Goal: Task Accomplishment & Management: Complete application form

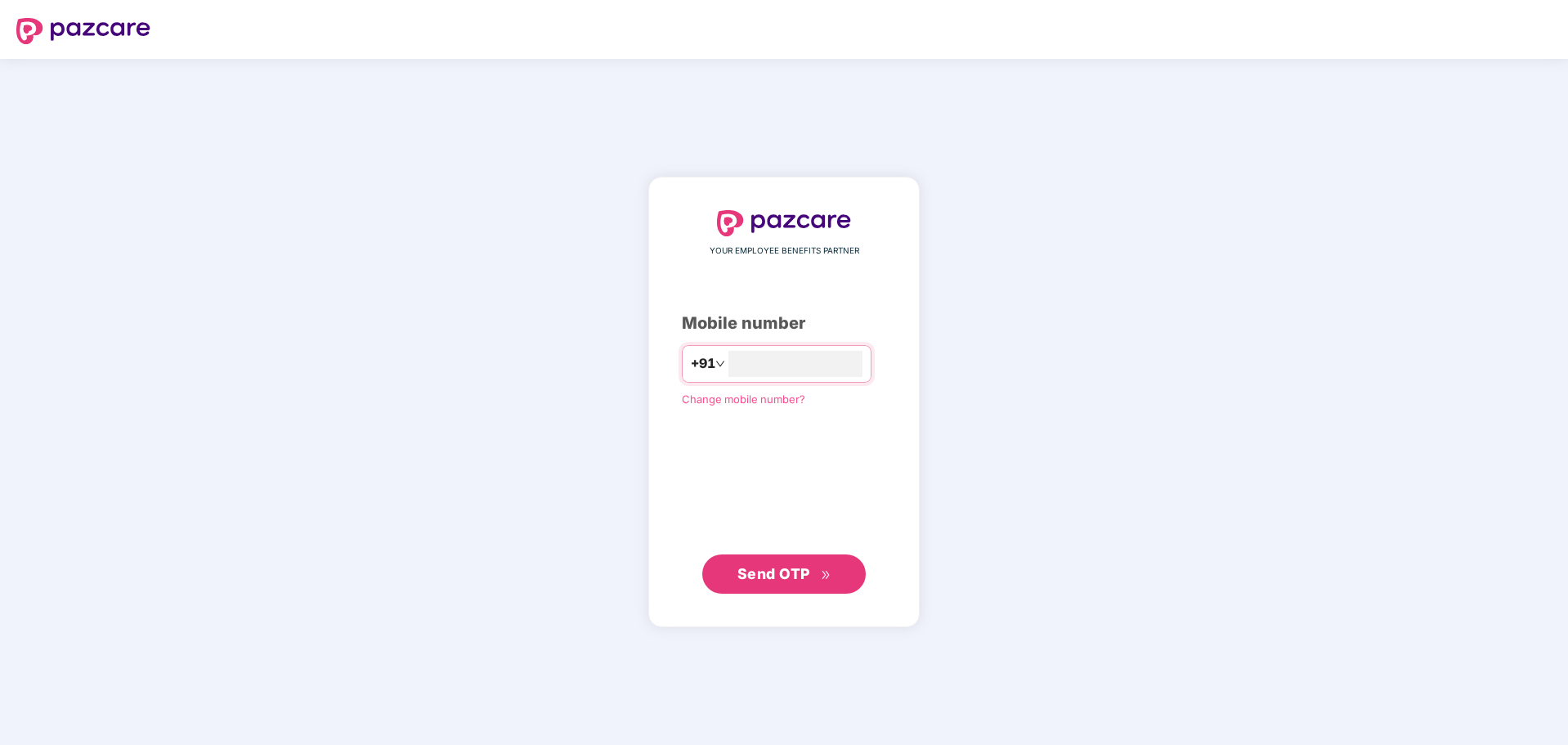
type input "**********"
click at [799, 561] on button "Send OTP" at bounding box center [784, 573] width 164 height 39
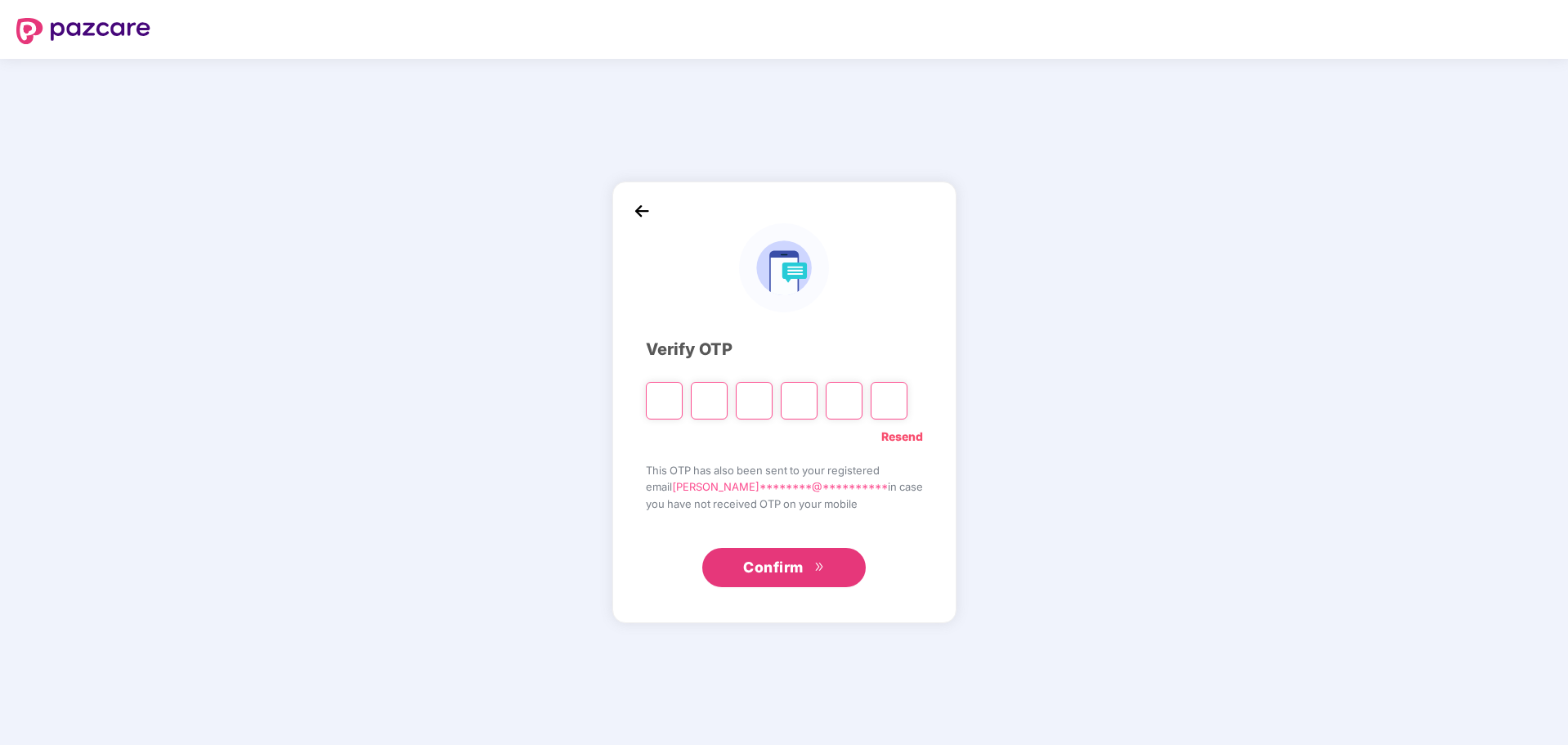
type input "*"
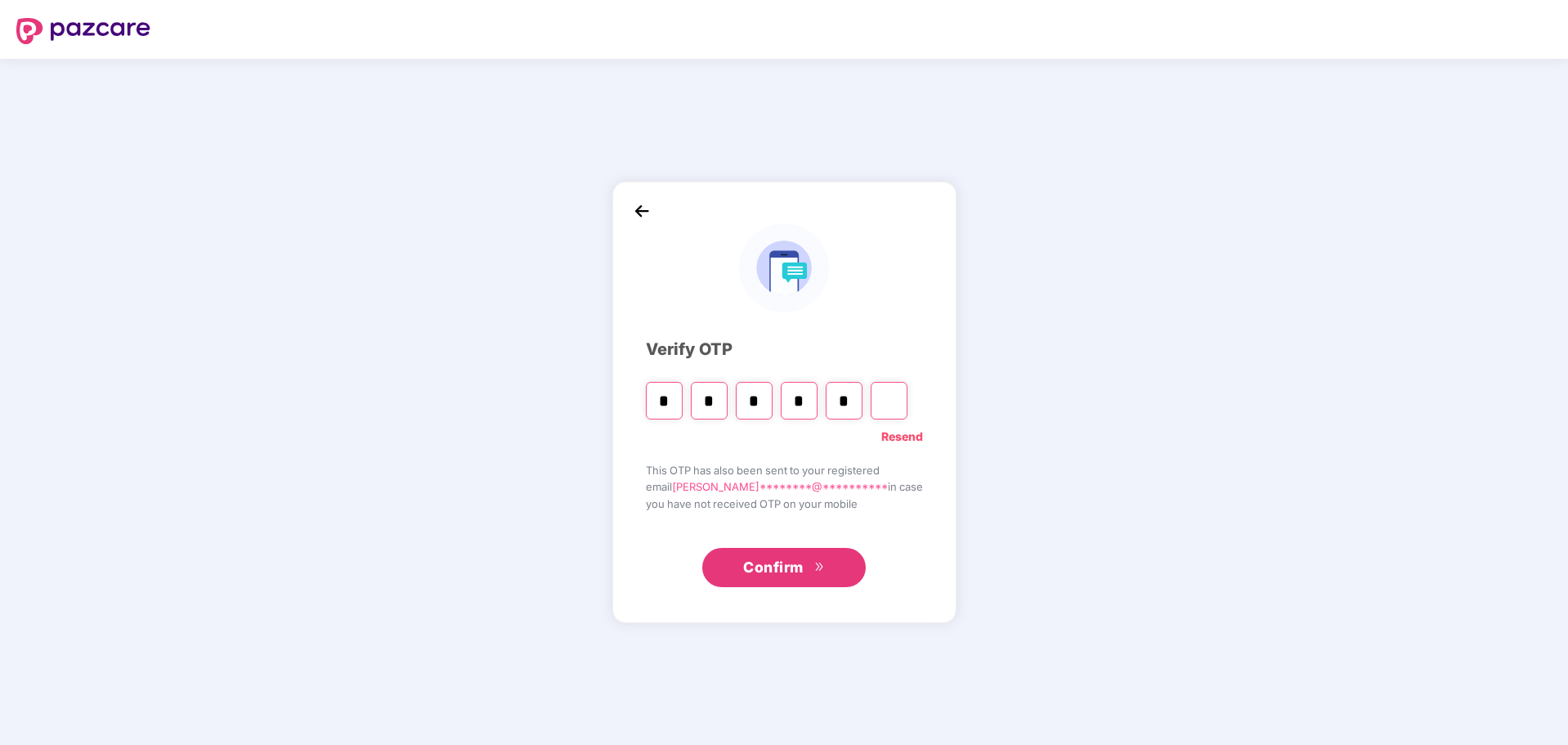
type input "*"
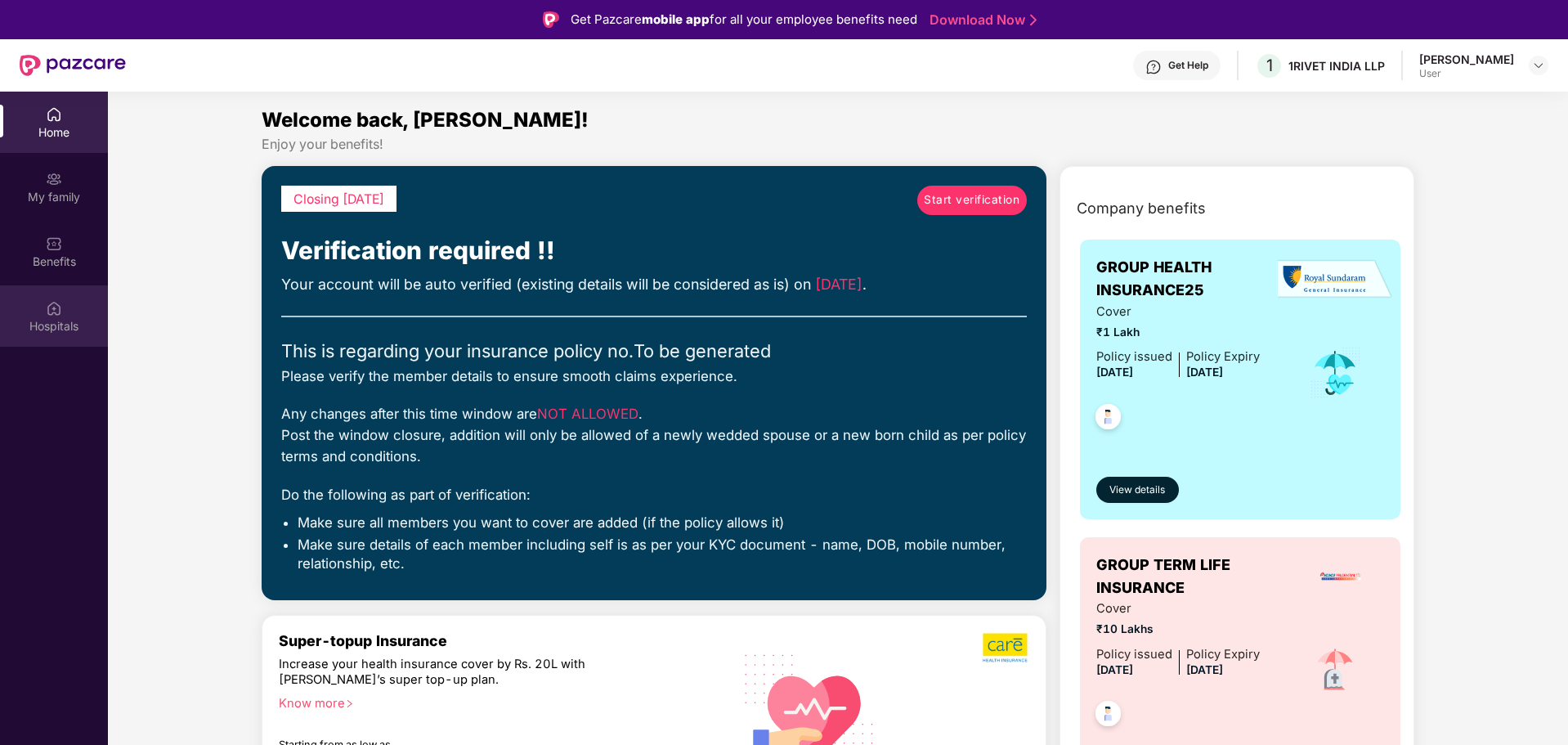
click at [55, 316] on div "Hospitals" at bounding box center [54, 315] width 108 height 61
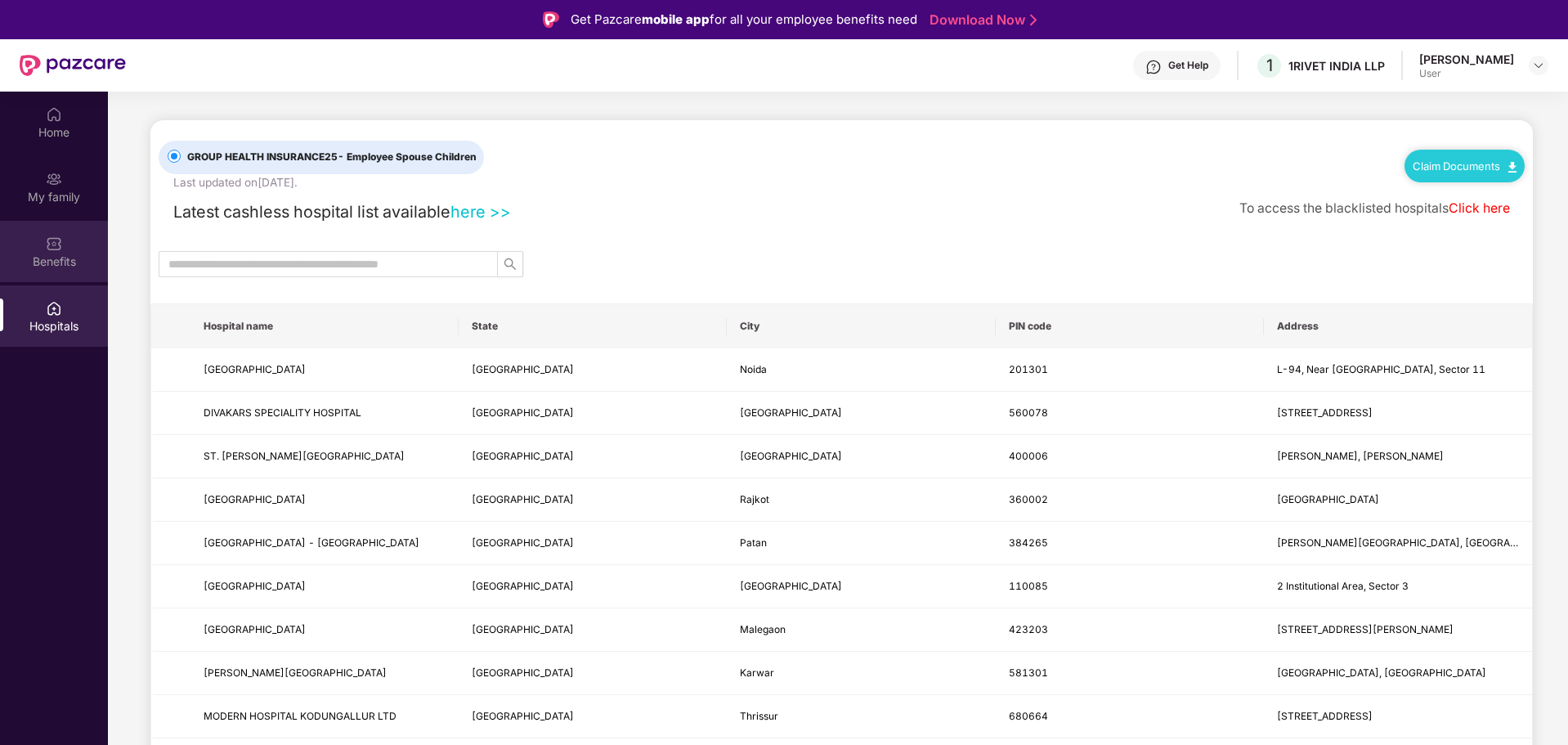
click at [60, 252] on div "Benefits" at bounding box center [54, 251] width 108 height 61
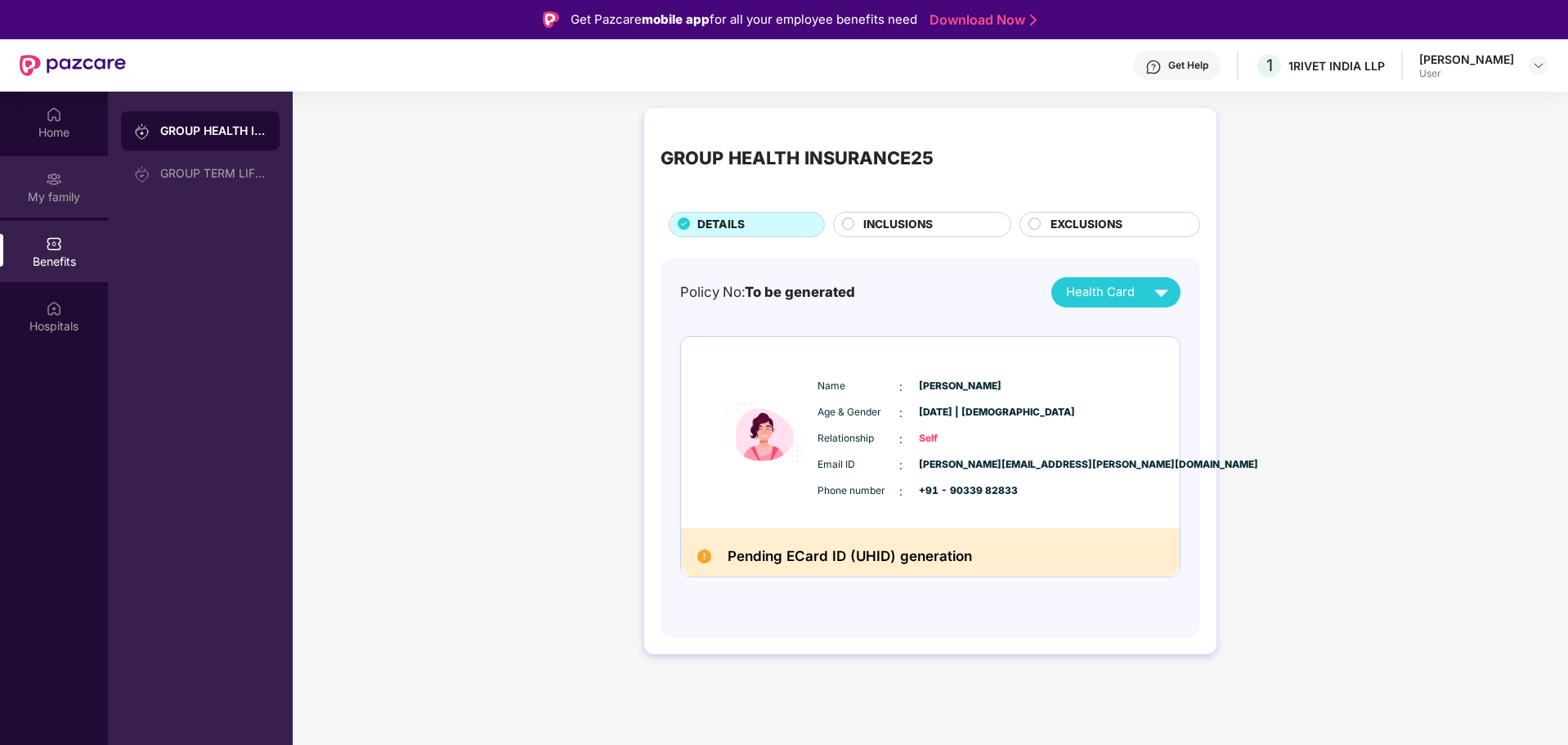
click at [22, 190] on div "My family" at bounding box center [54, 196] width 108 height 16
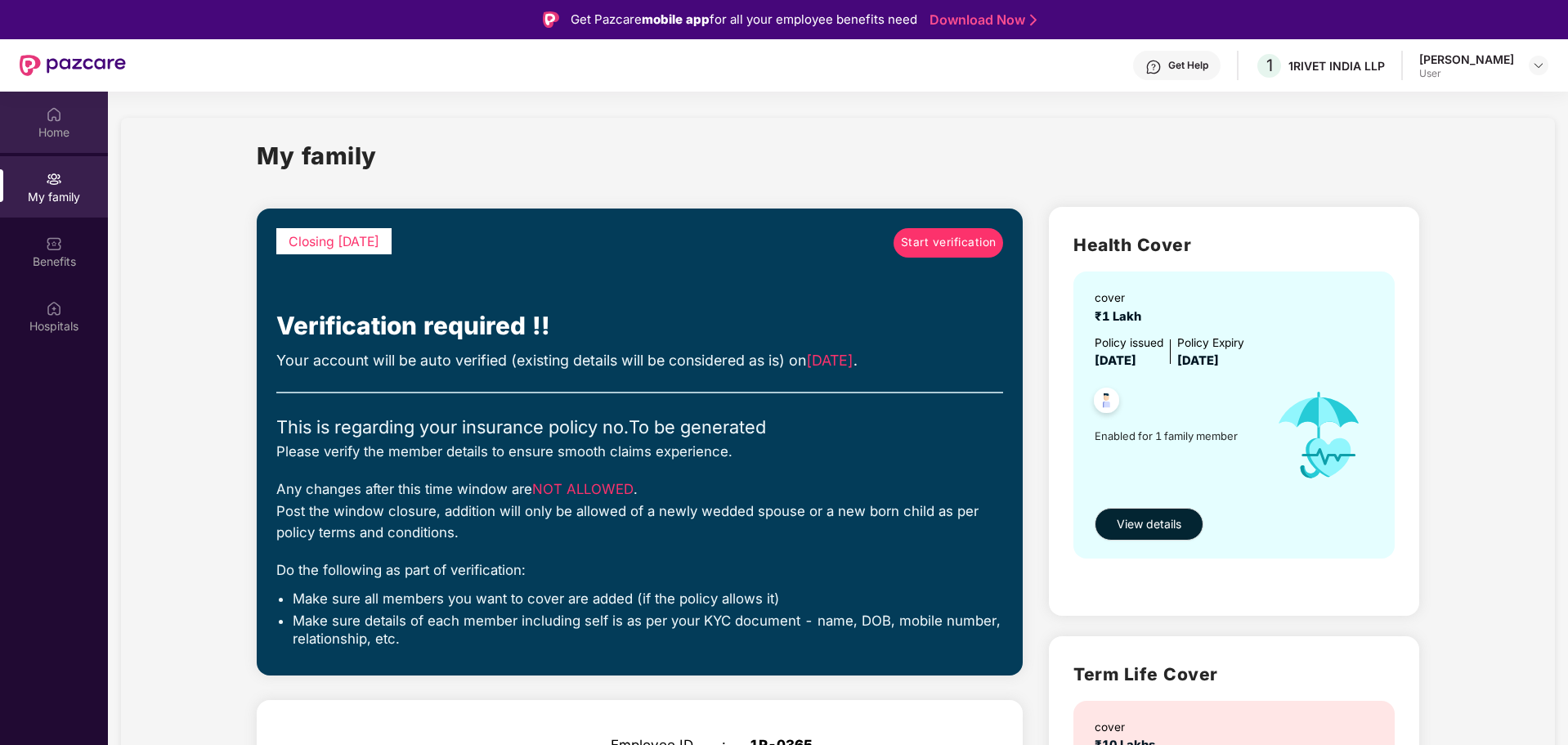
click at [46, 130] on div "Home" at bounding box center [54, 132] width 108 height 16
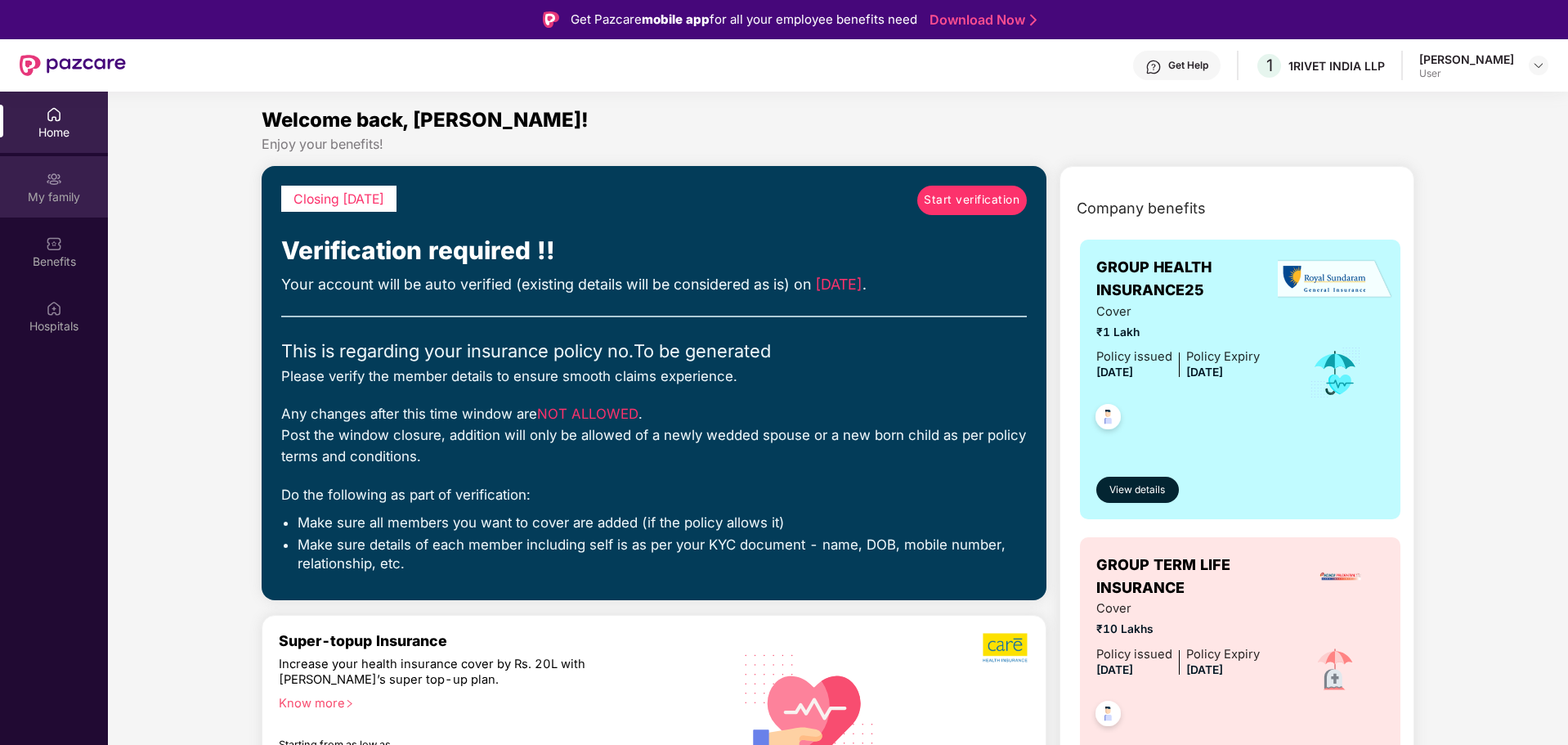
click at [47, 176] on img at bounding box center [54, 179] width 16 height 16
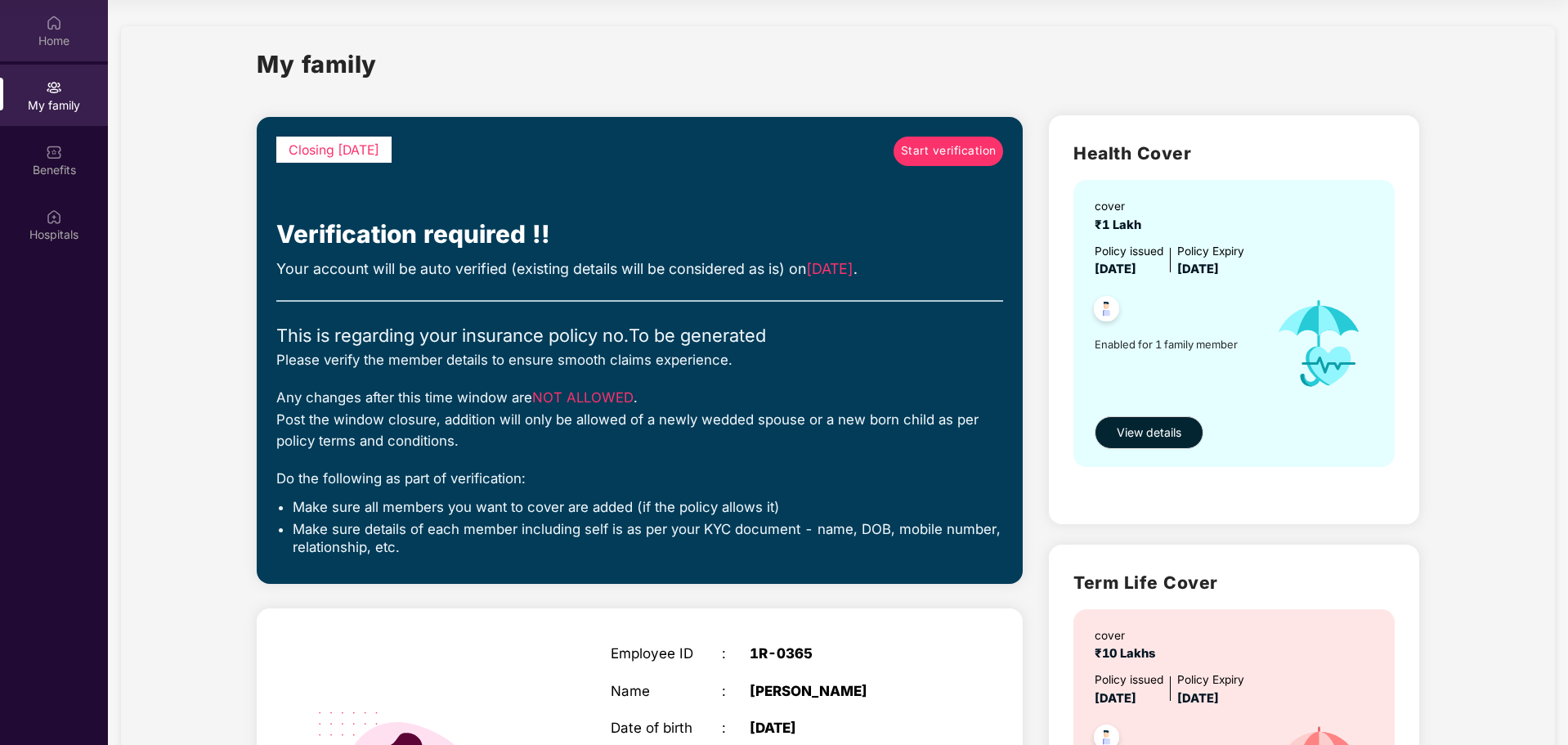
click at [51, 37] on div "Home" at bounding box center [54, 40] width 108 height 16
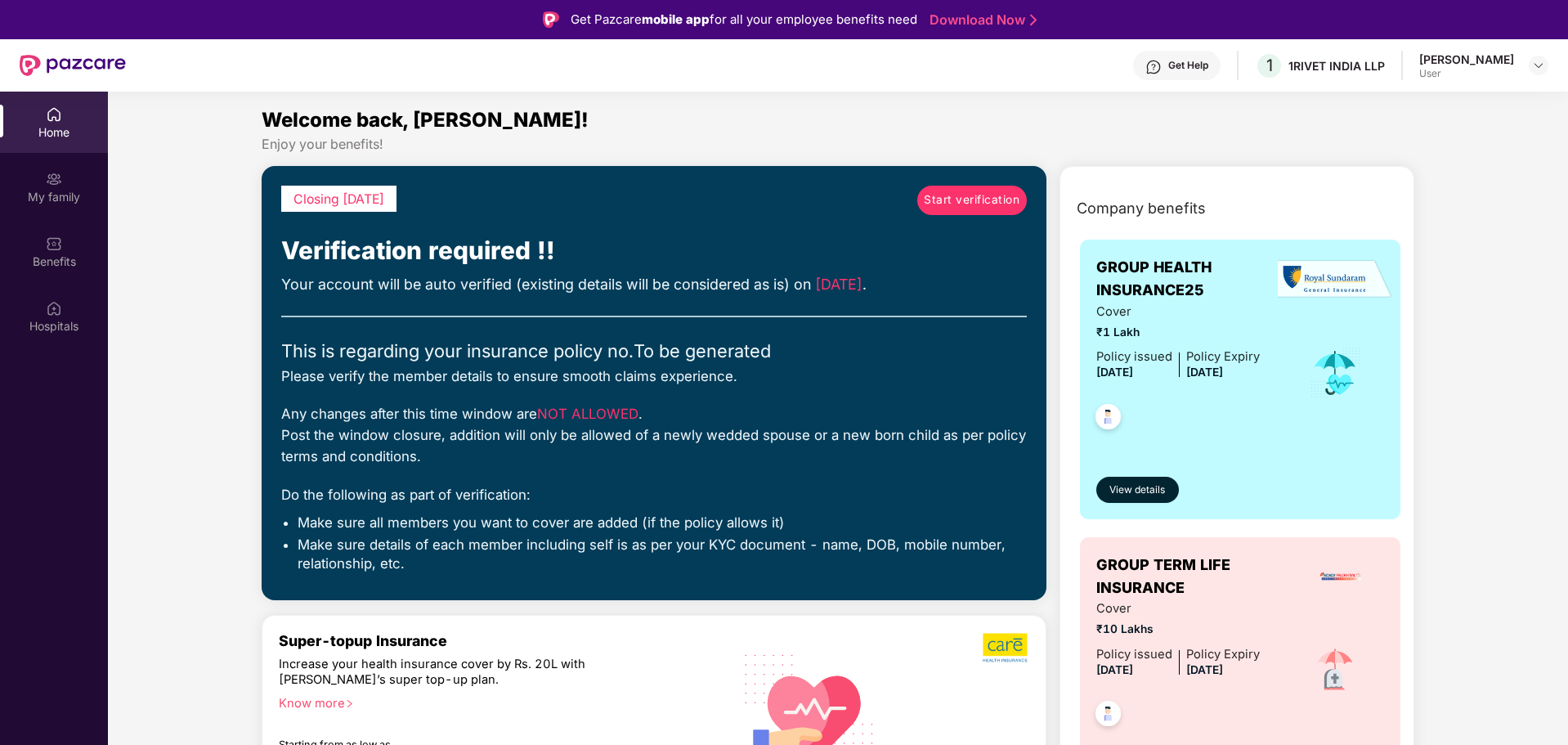
click at [971, 195] on span "Start verification" at bounding box center [972, 200] width 96 height 18
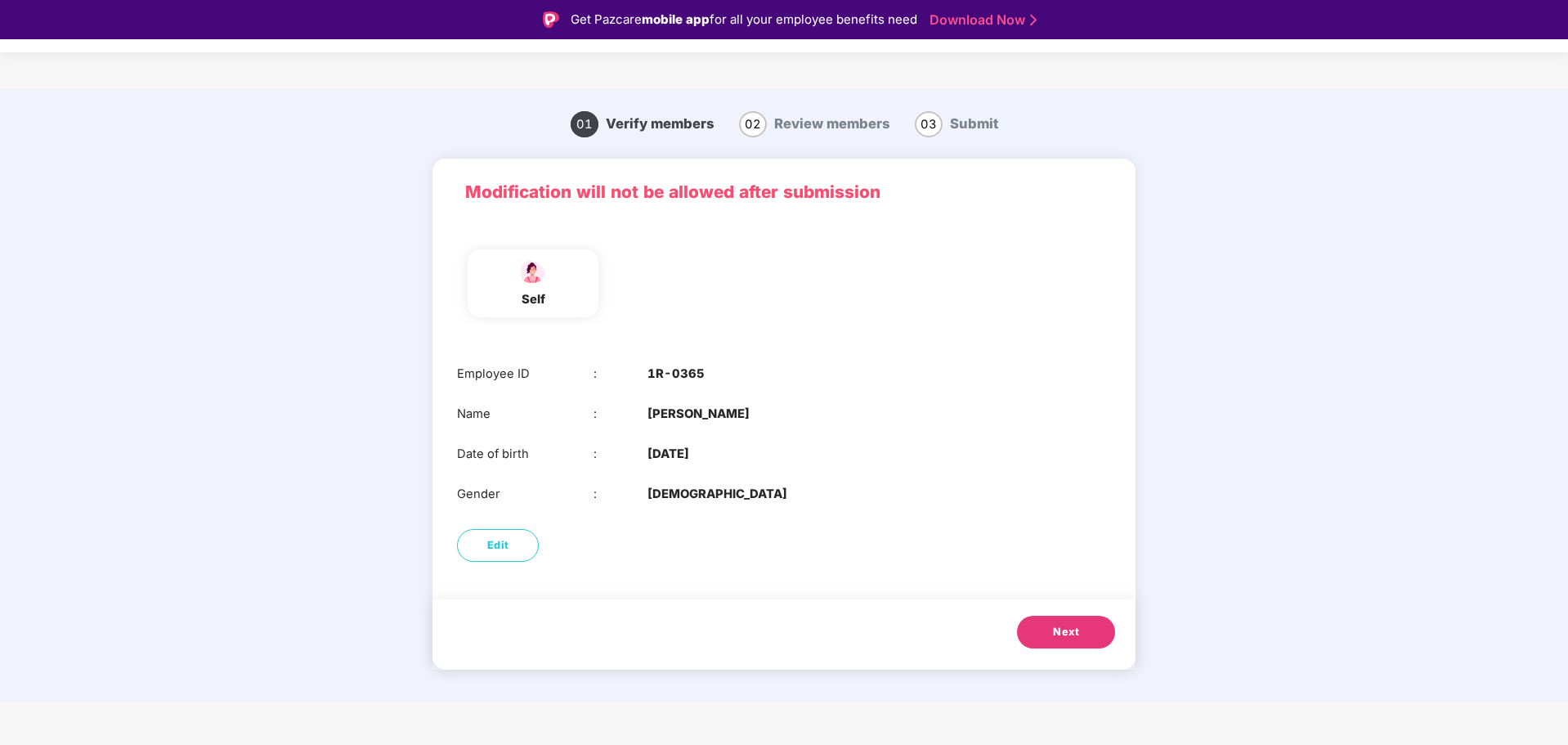
click at [1063, 636] on span "Next" at bounding box center [1065, 631] width 26 height 16
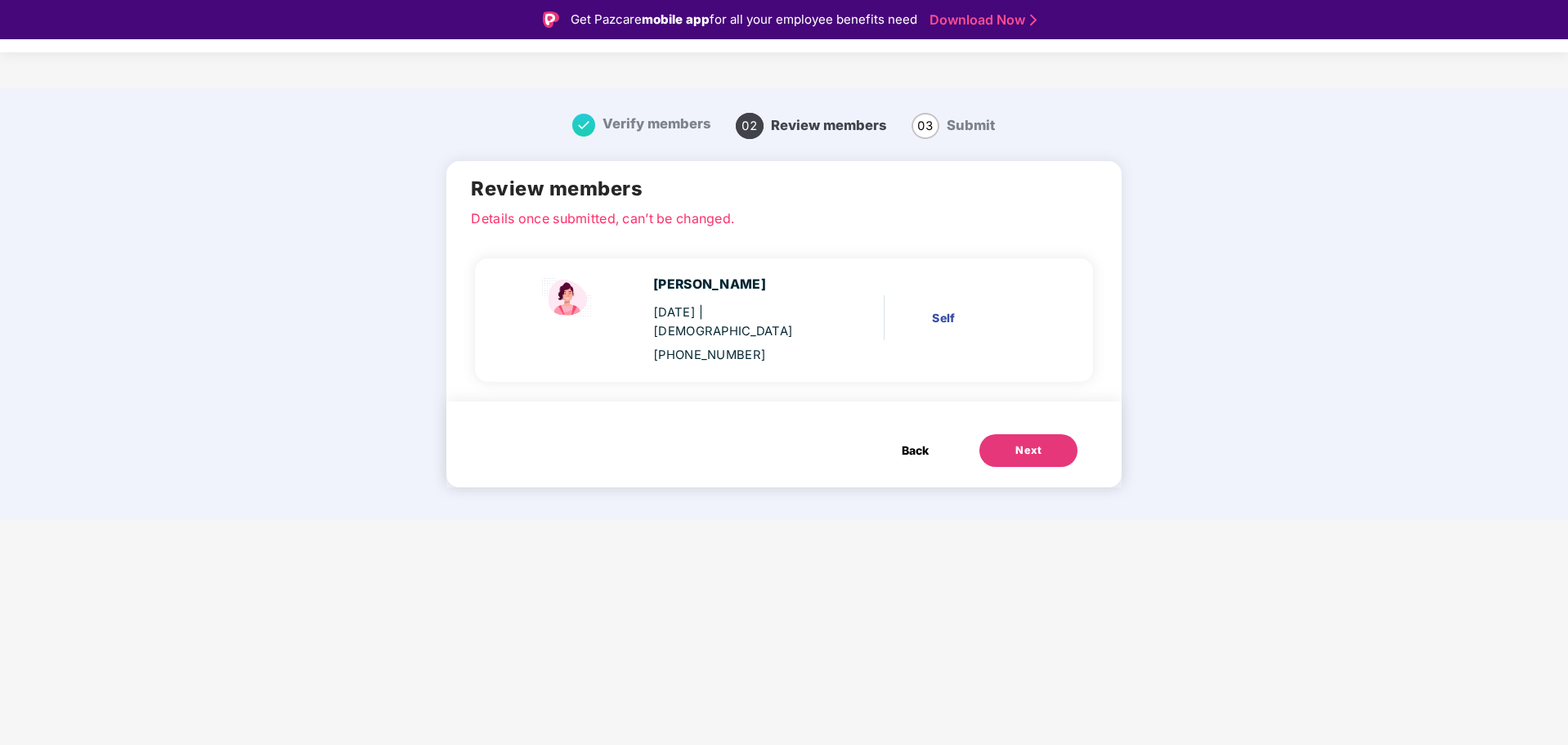
scroll to position [39, 0]
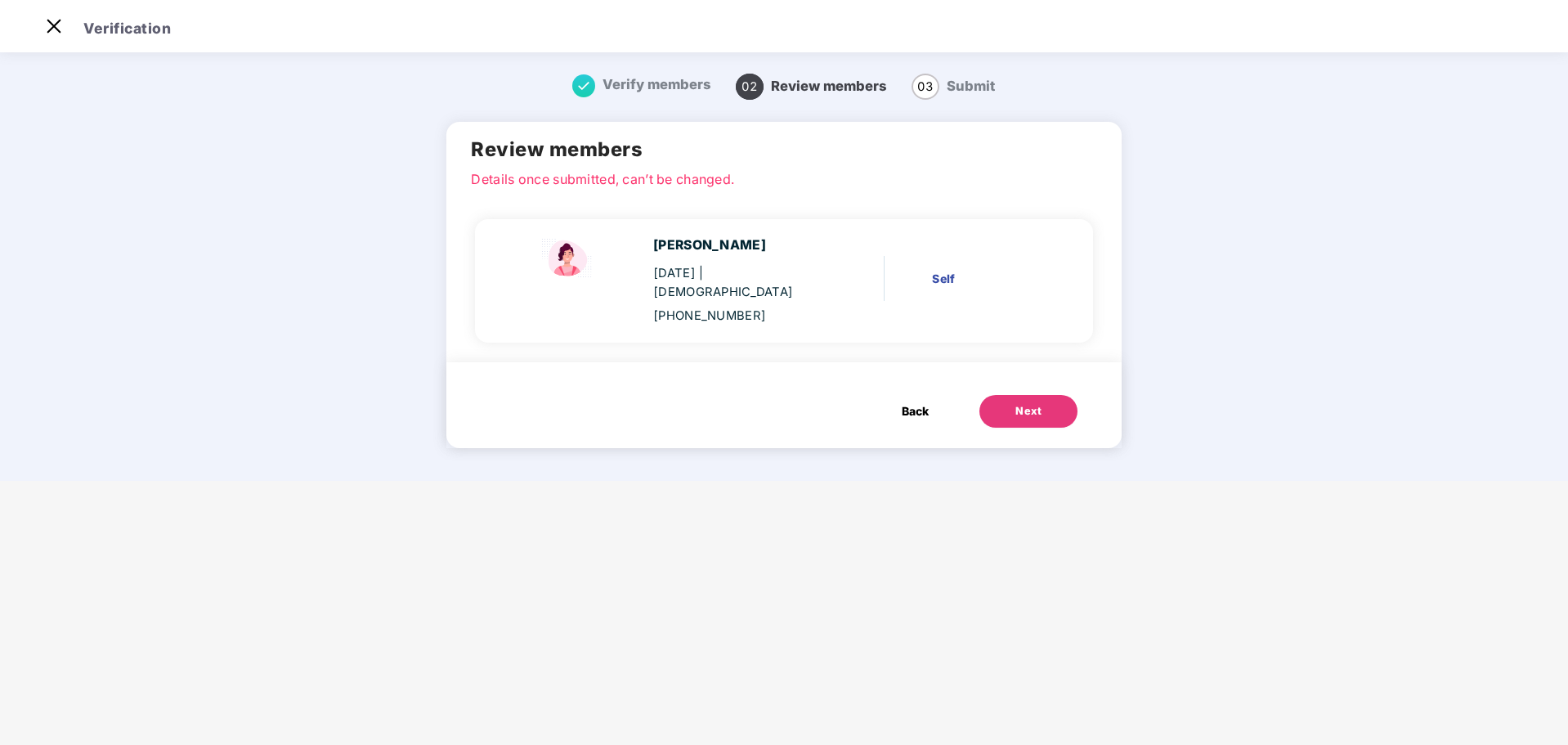
click at [1035, 403] on div "Next" at bounding box center [1028, 410] width 26 height 16
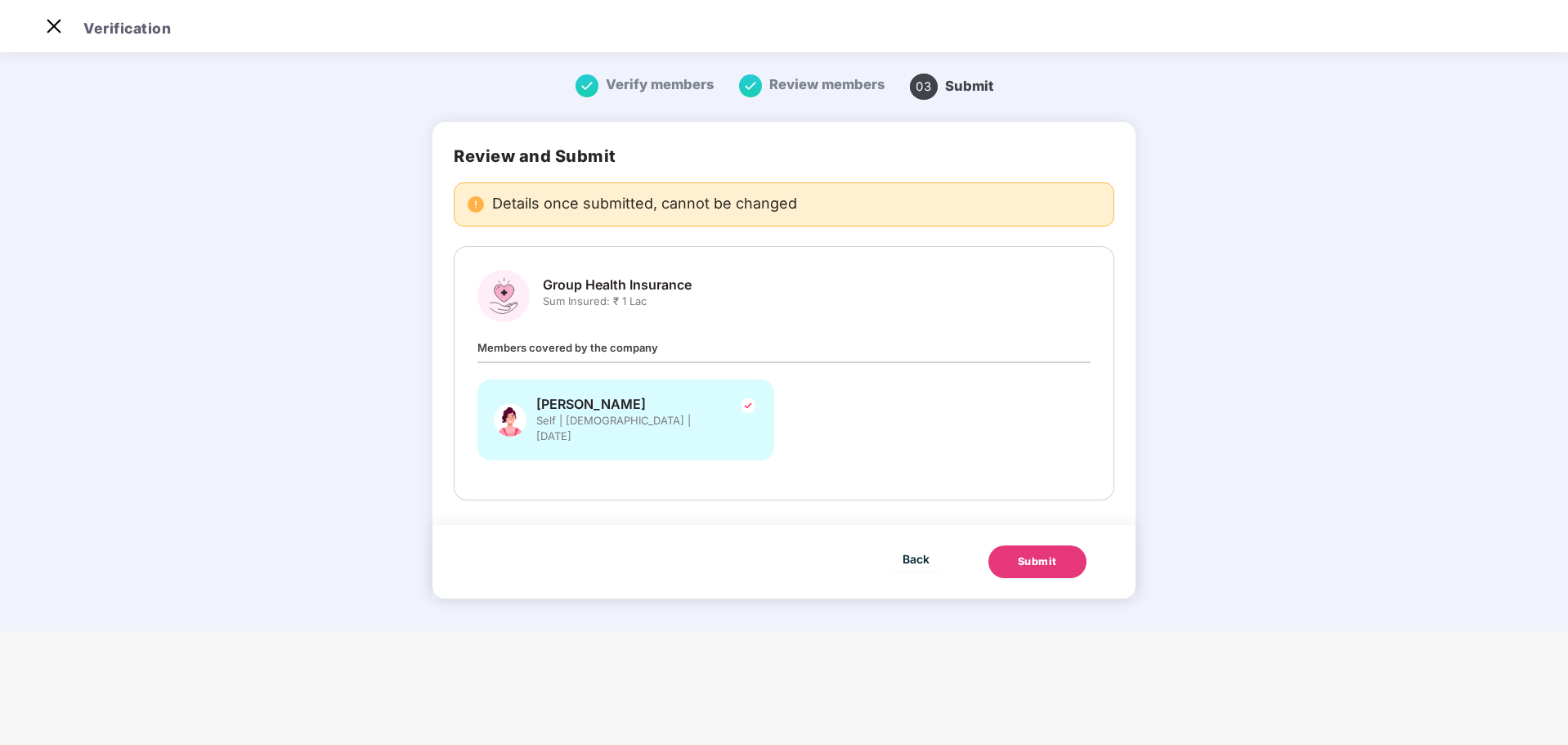
scroll to position [0, 0]
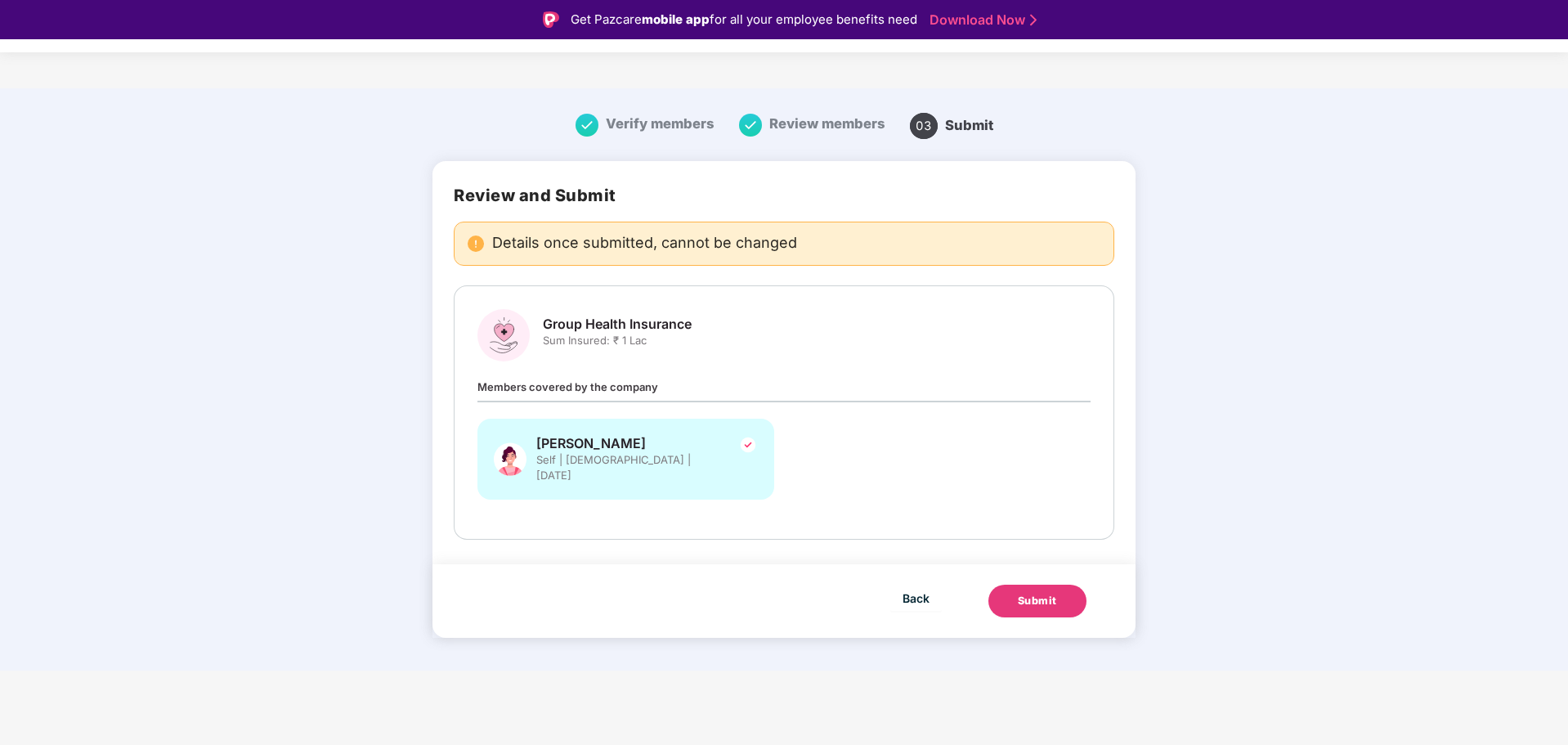
click at [1071, 585] on button "Submit" at bounding box center [1037, 601] width 98 height 33
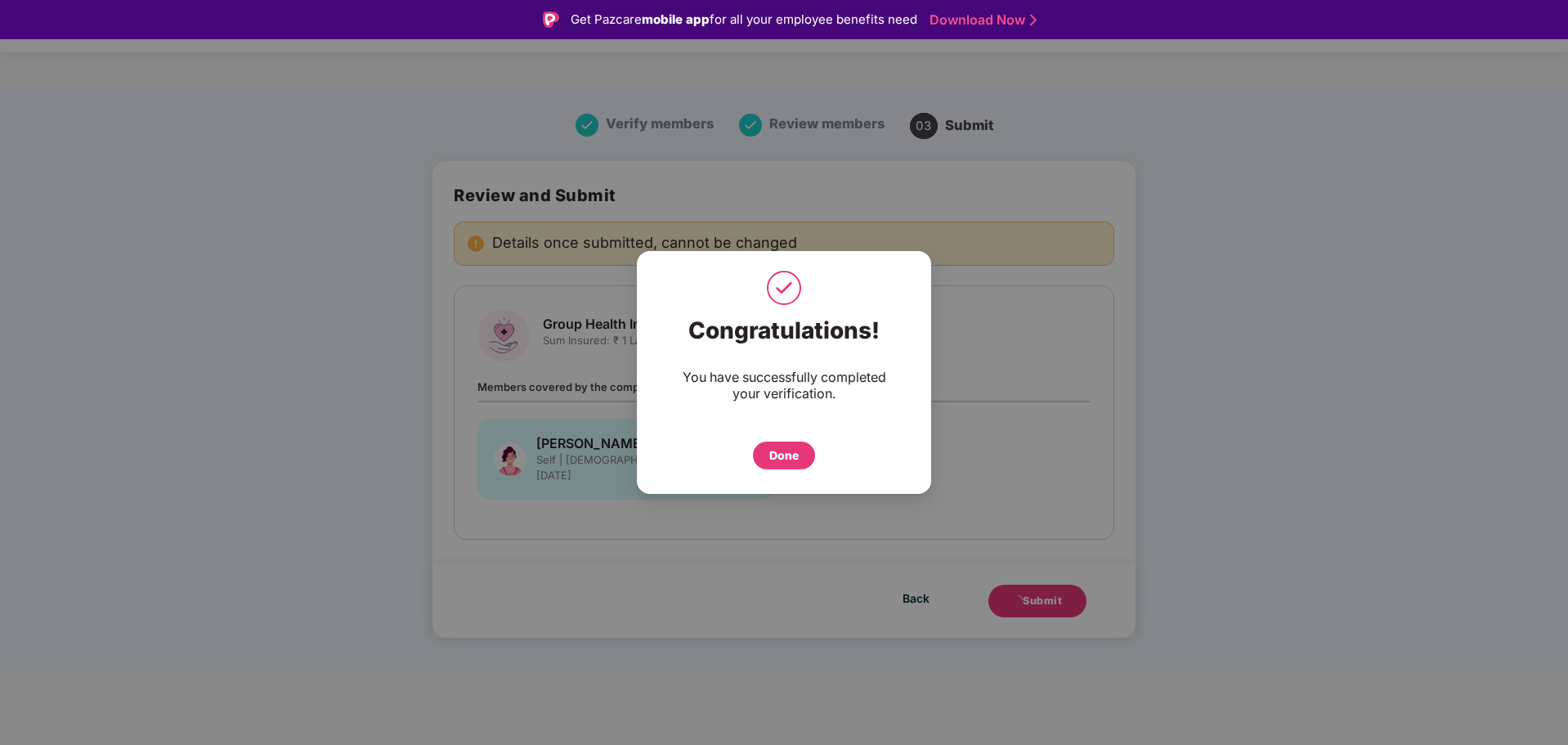
click at [787, 445] on div "Done" at bounding box center [784, 455] width 62 height 28
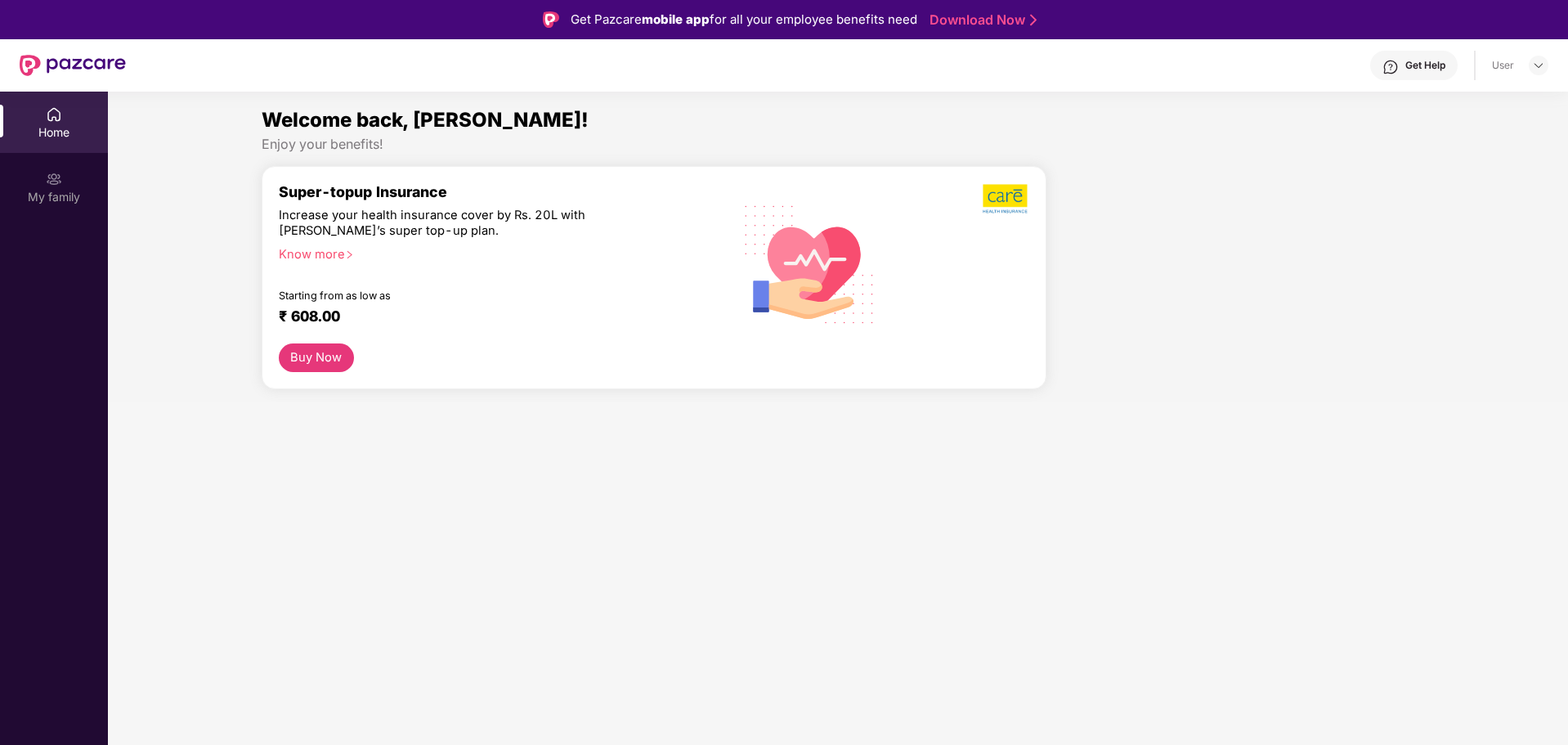
click at [67, 131] on div "Home" at bounding box center [54, 132] width 108 height 16
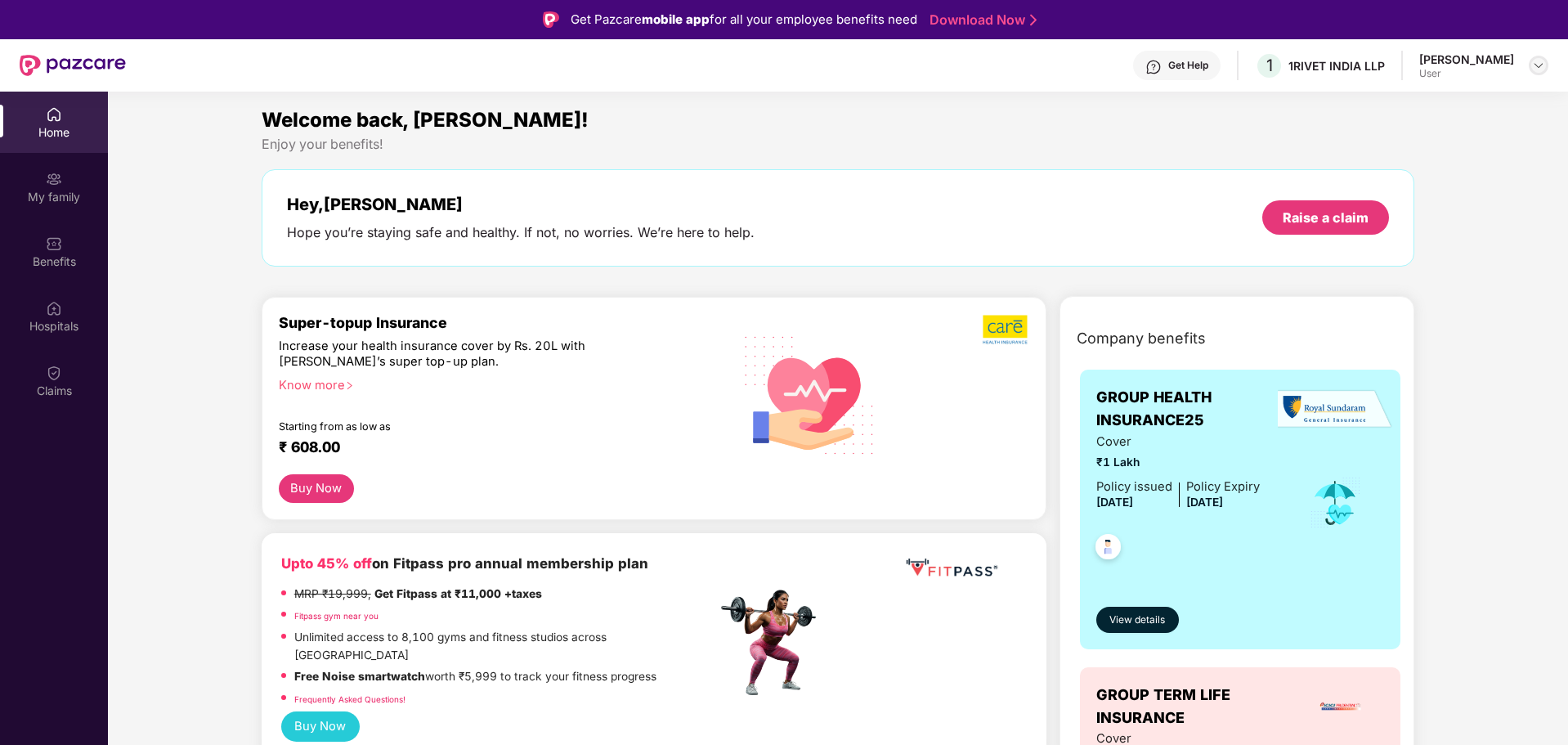
click at [1540, 61] on img at bounding box center [1539, 65] width 13 height 13
click at [1134, 615] on span "View details" at bounding box center [1137, 620] width 55 height 16
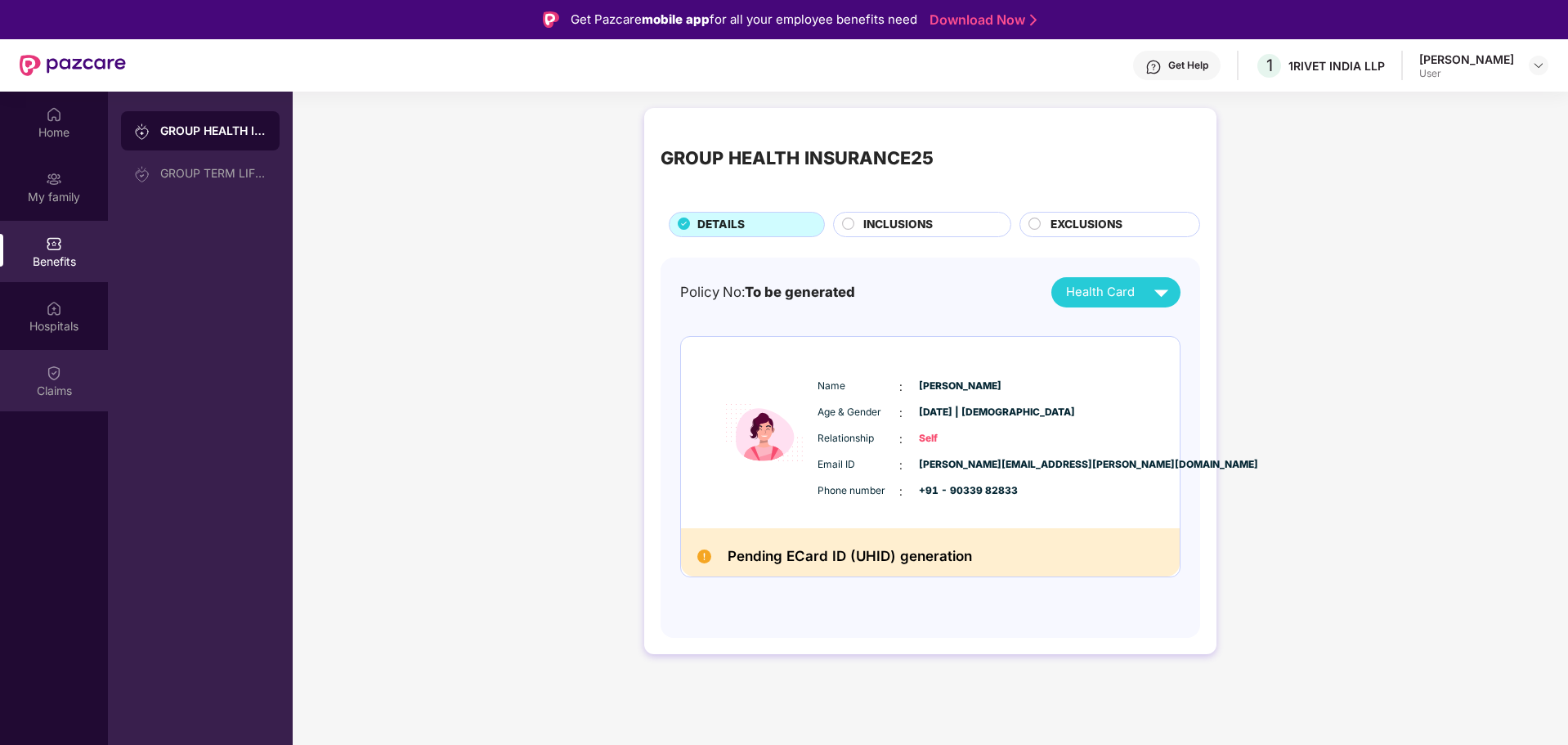
click at [43, 393] on div "Claims" at bounding box center [54, 390] width 108 height 16
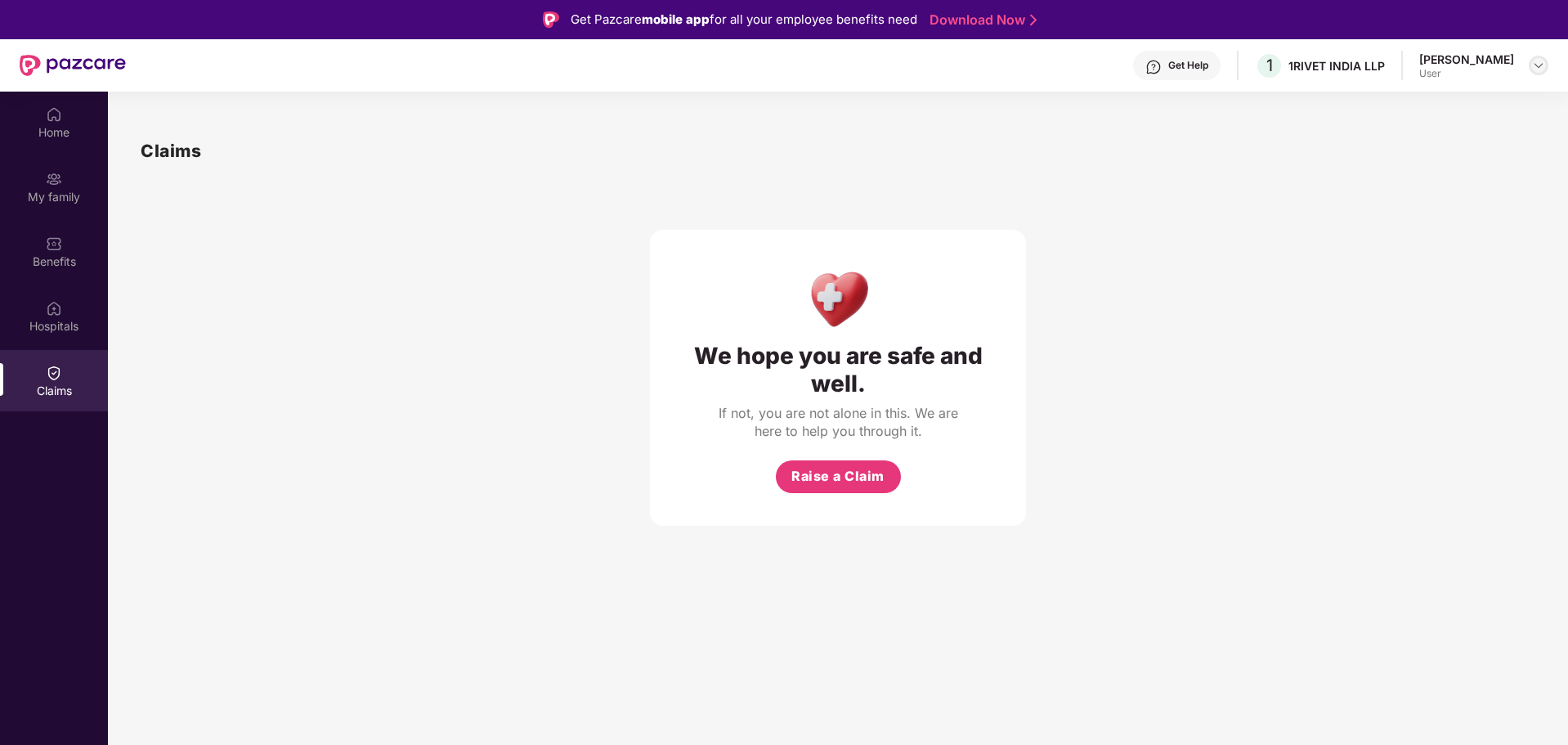
click at [1534, 65] on img at bounding box center [1539, 65] width 13 height 13
click at [63, 130] on div "Home" at bounding box center [54, 132] width 108 height 16
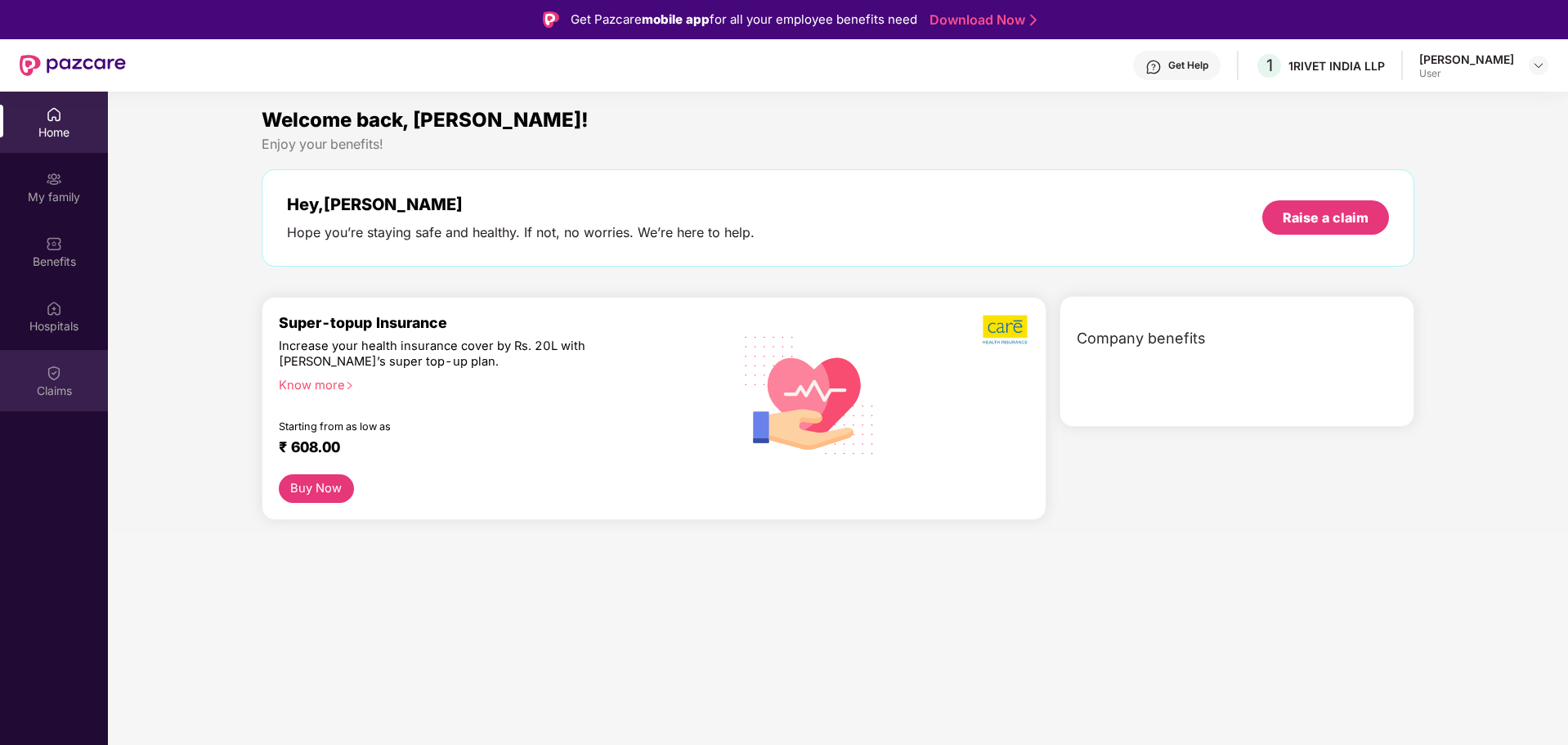
click at [53, 384] on div "Claims" at bounding box center [54, 390] width 108 height 16
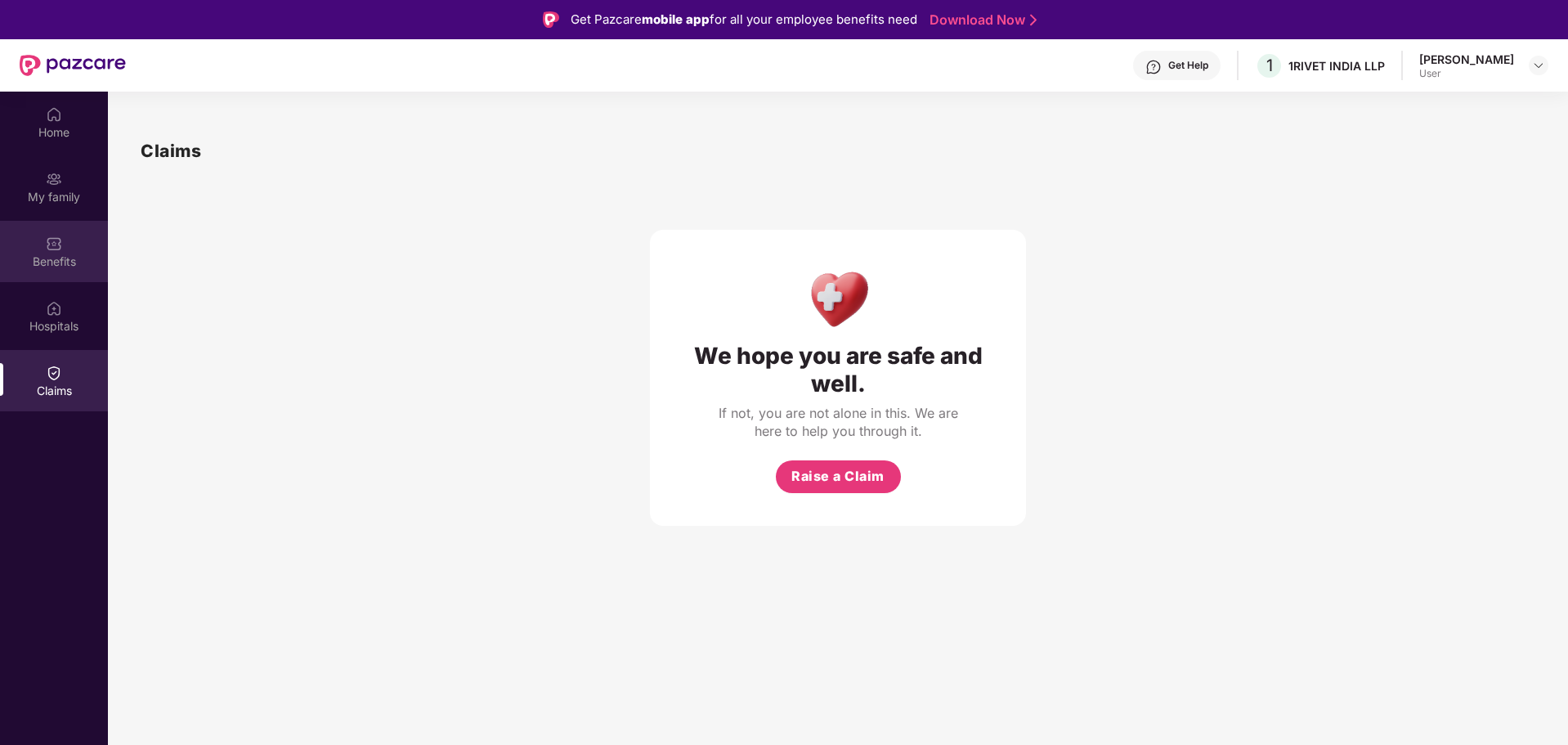
click at [54, 275] on div "Benefits" at bounding box center [54, 251] width 108 height 61
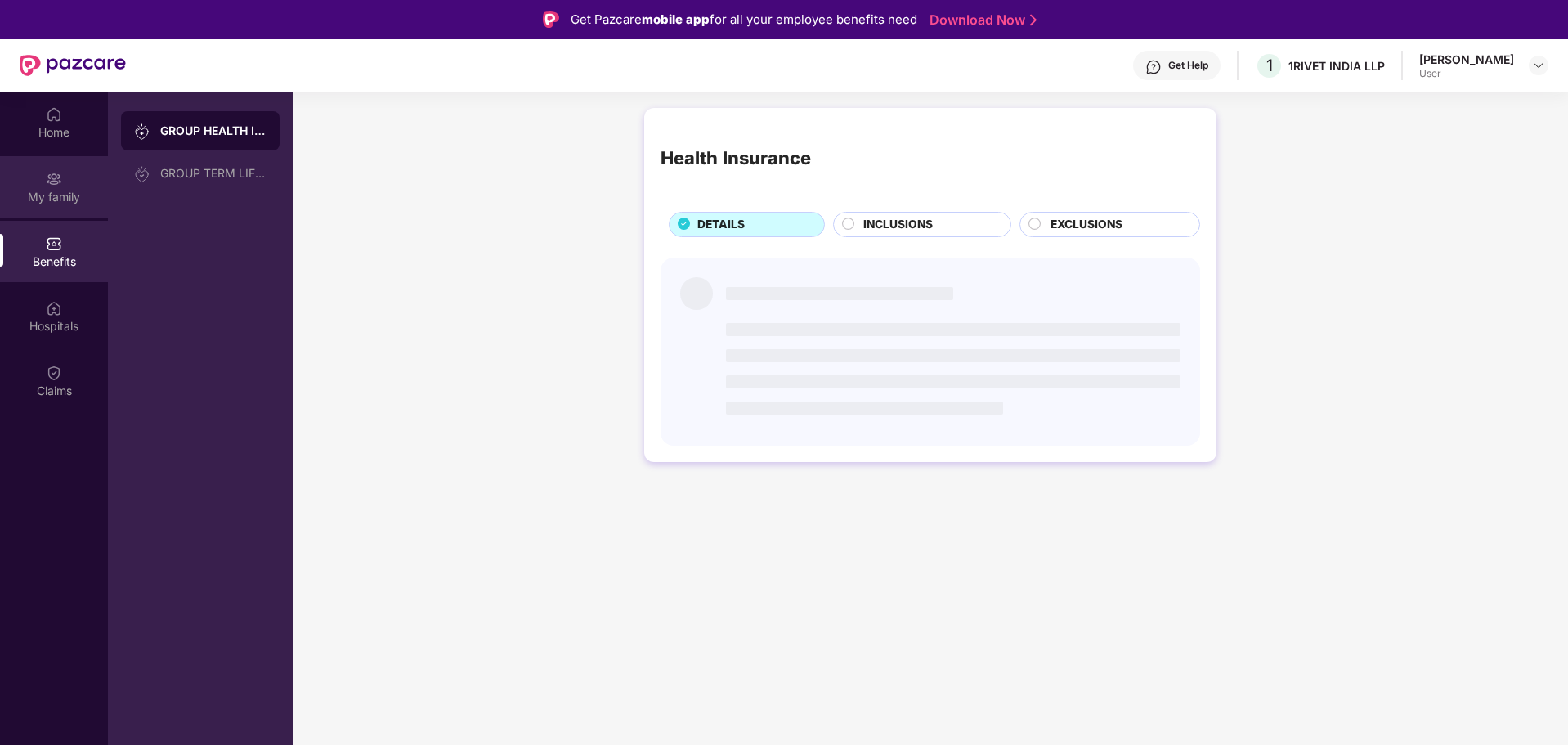
click at [53, 206] on div "My family" at bounding box center [54, 186] width 108 height 61
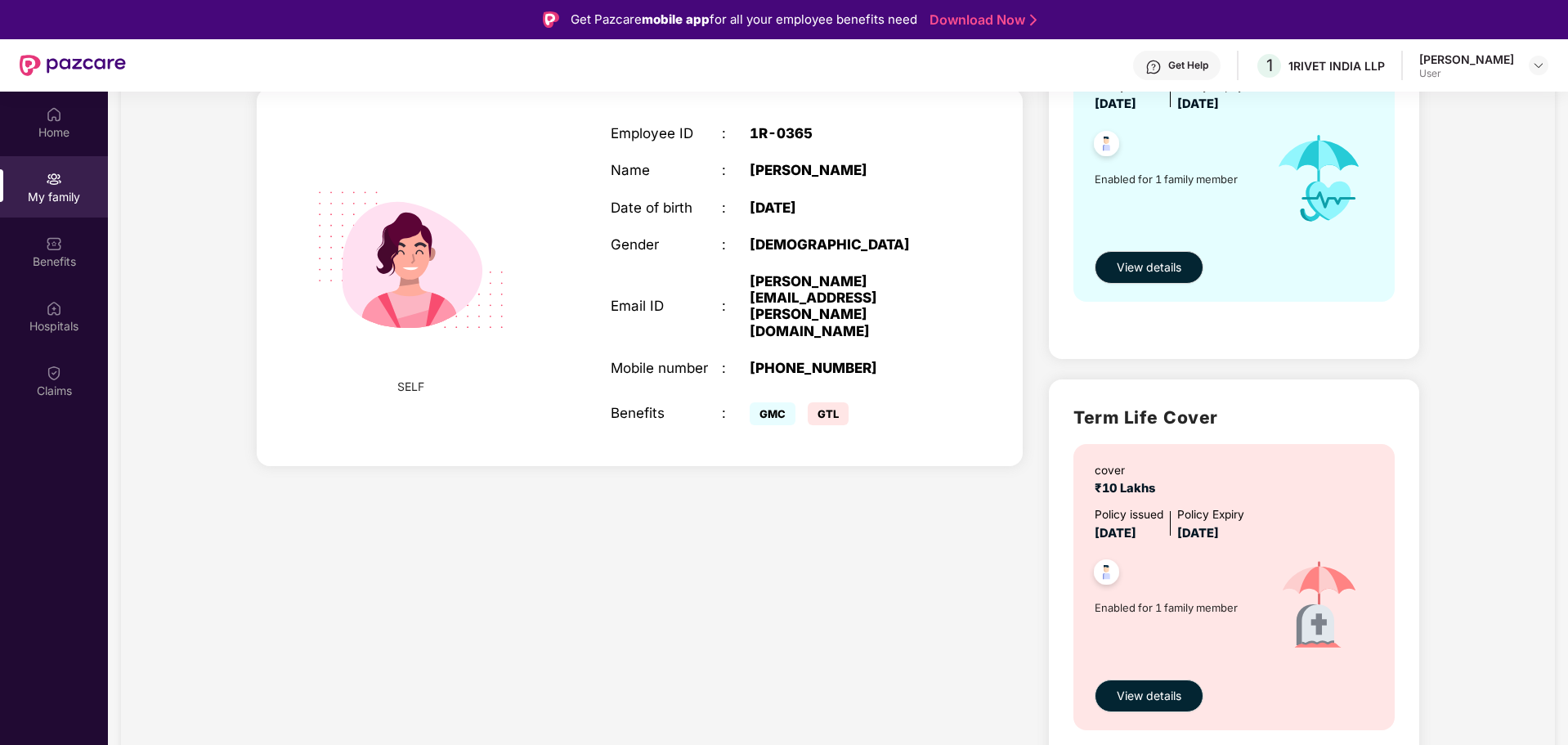
scroll to position [274, 0]
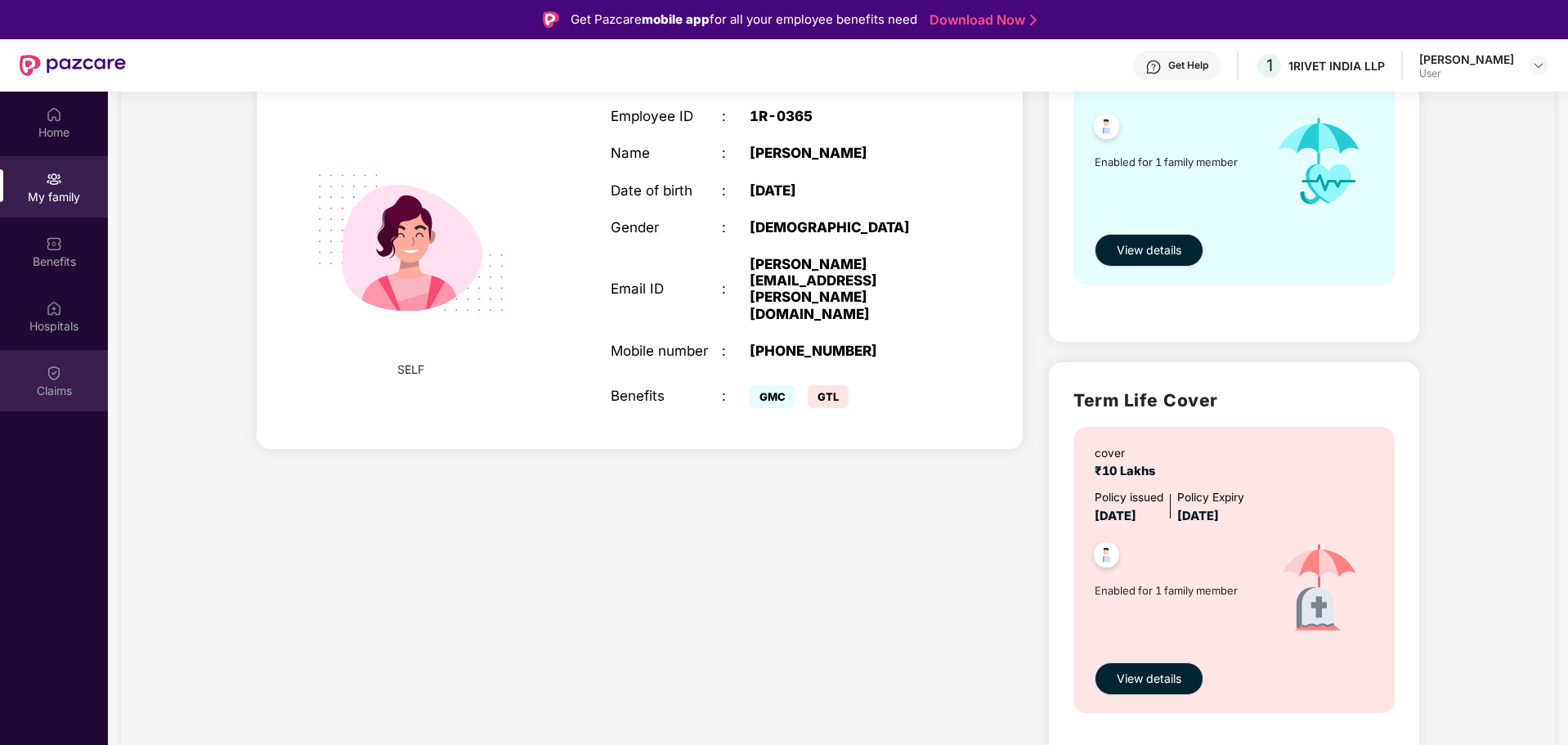
click at [51, 375] on img at bounding box center [54, 372] width 16 height 16
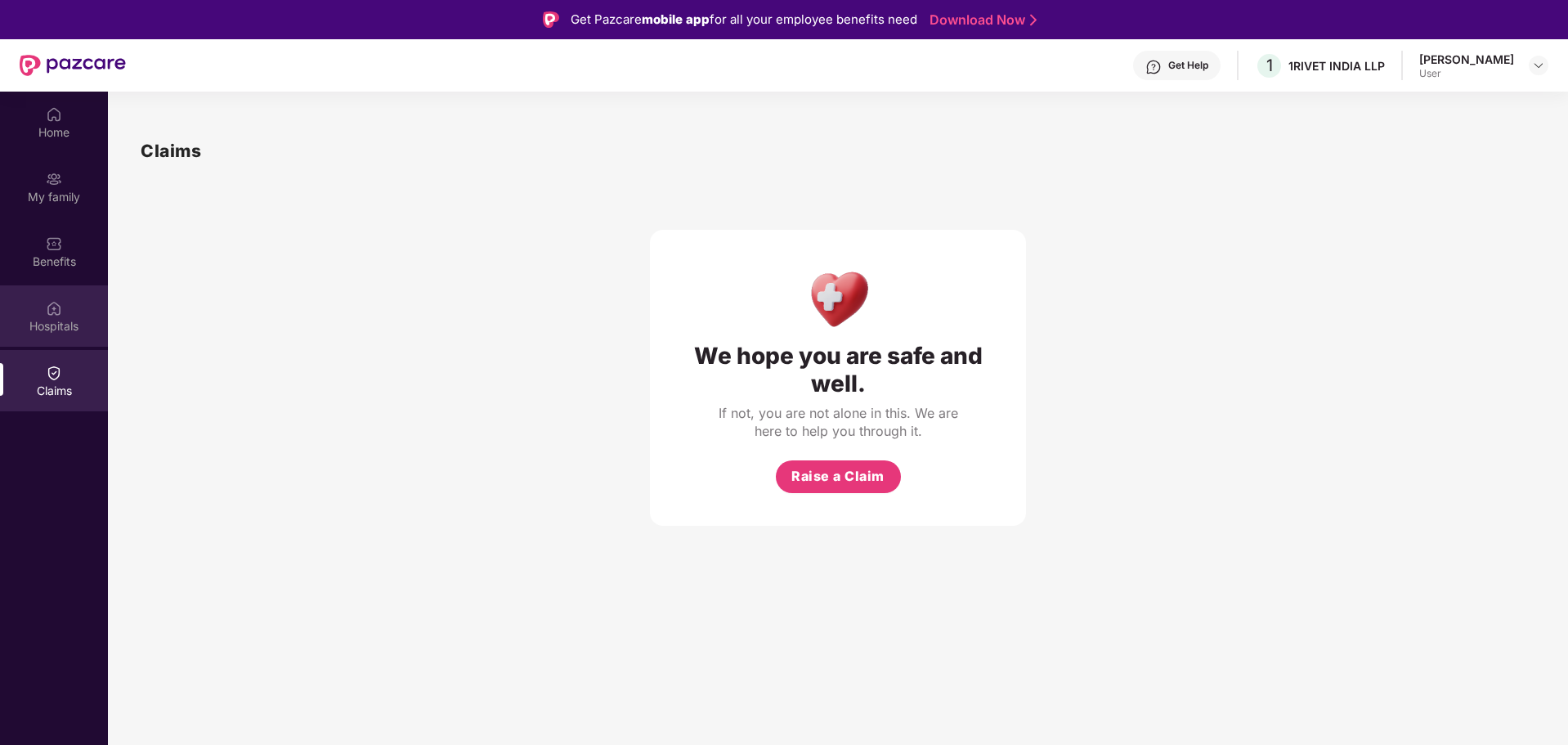
click at [55, 320] on div "Hospitals" at bounding box center [54, 326] width 108 height 16
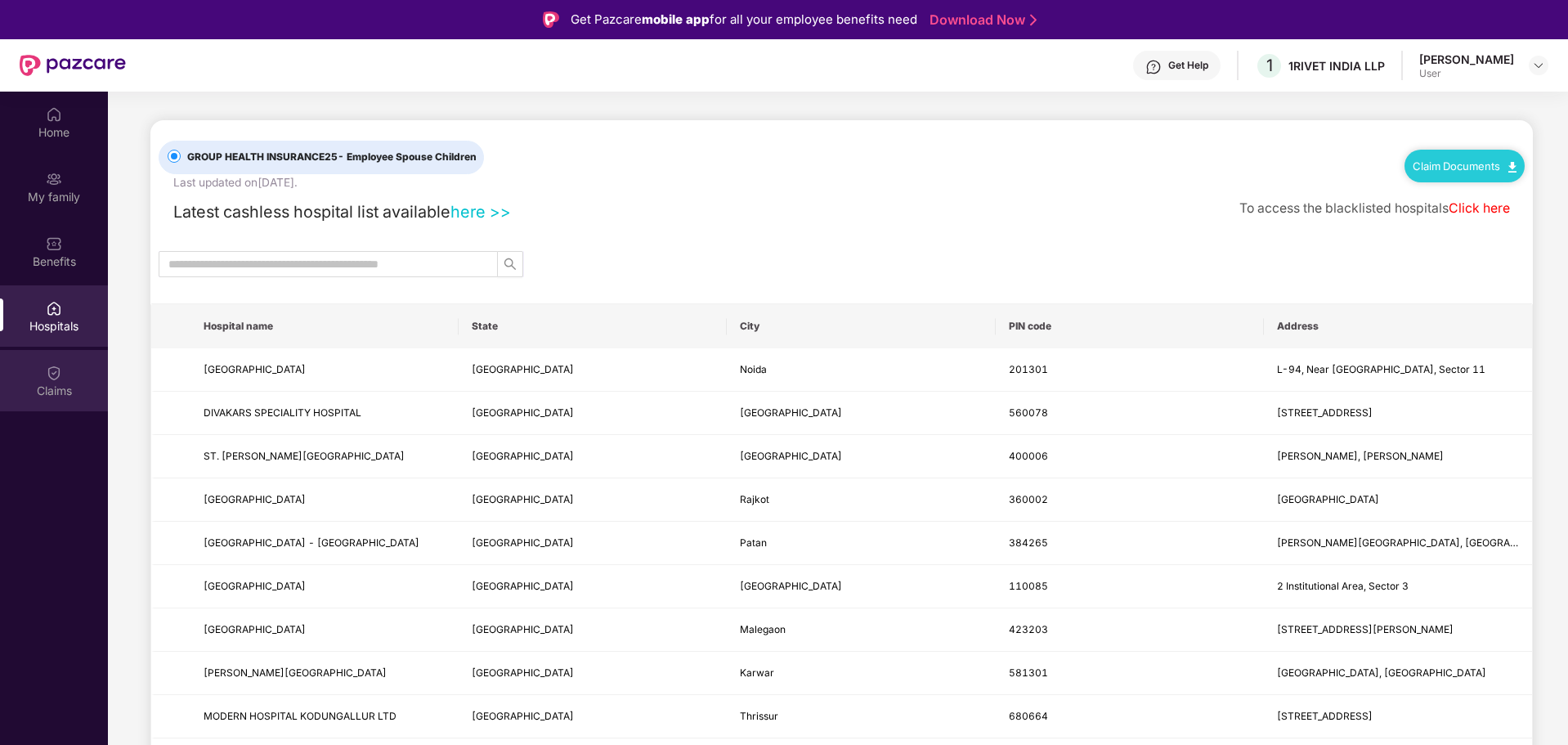
click at [39, 376] on div "Claims" at bounding box center [54, 380] width 108 height 61
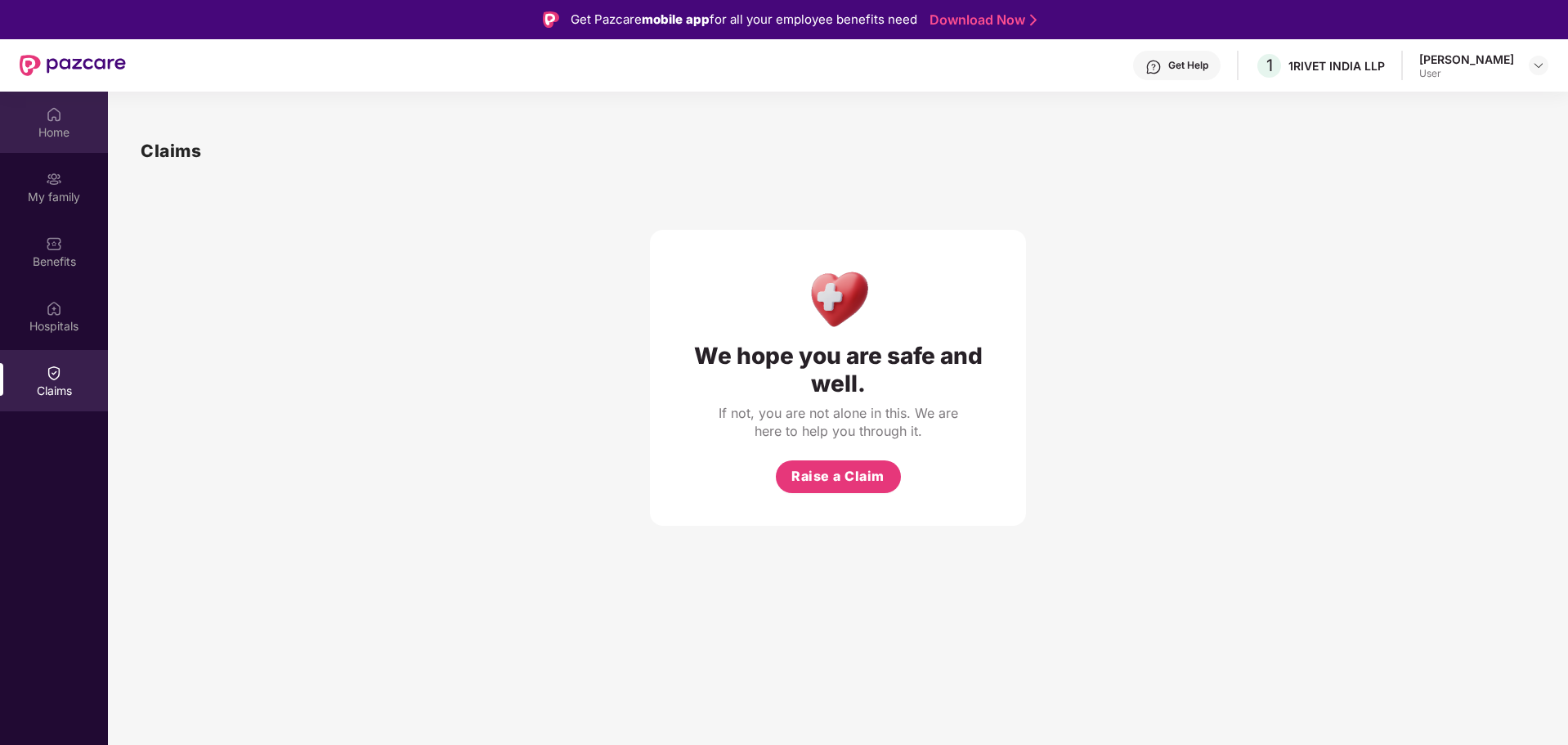
click at [58, 125] on div "Home" at bounding box center [54, 132] width 108 height 16
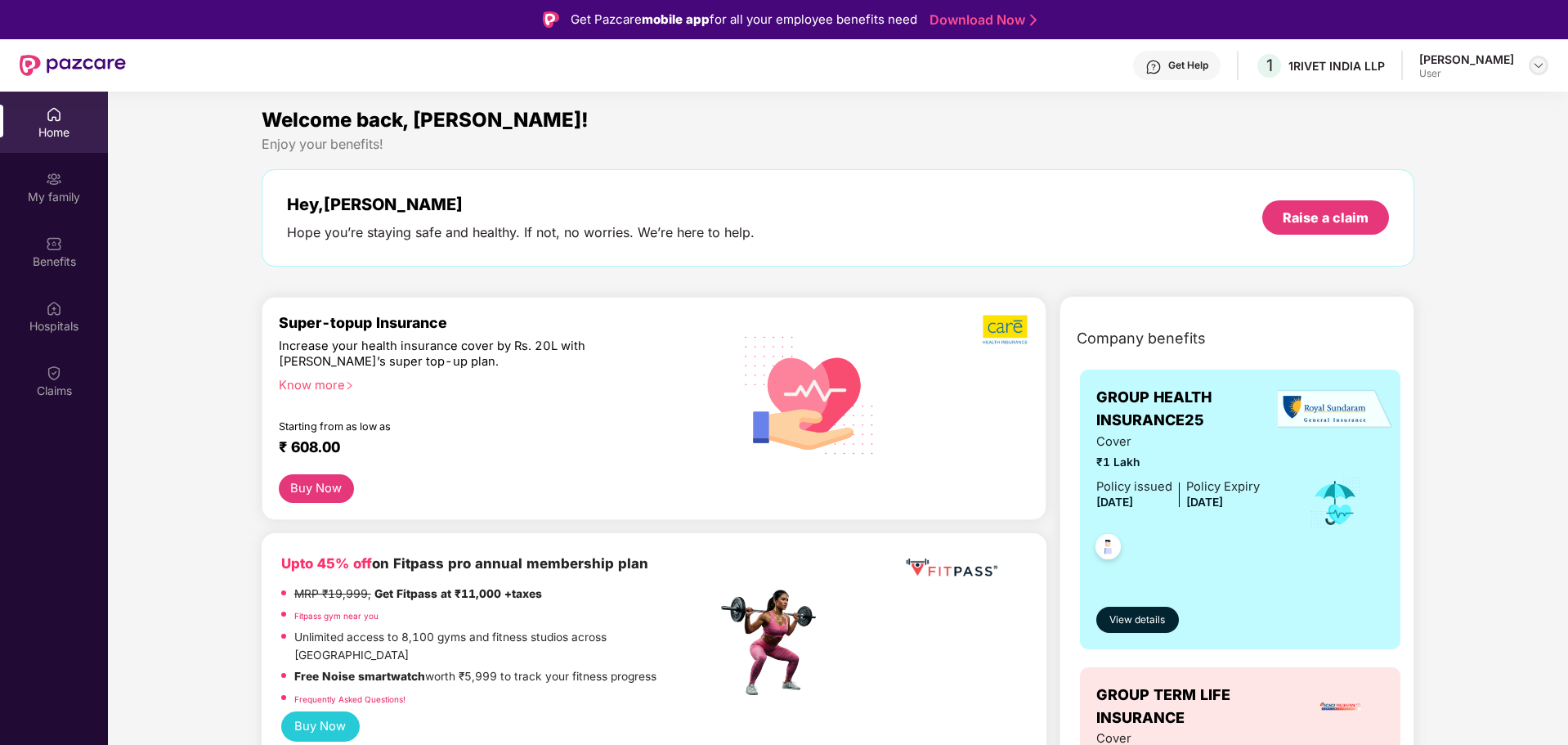
click at [1534, 62] on img at bounding box center [1539, 65] width 13 height 13
